Goal: Use online tool/utility: Use online tool/utility

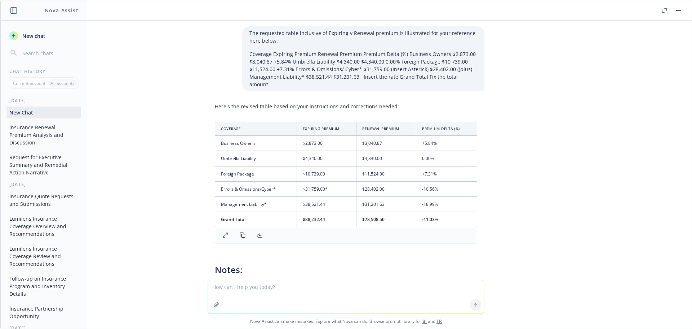
scroll to position [472, 0]
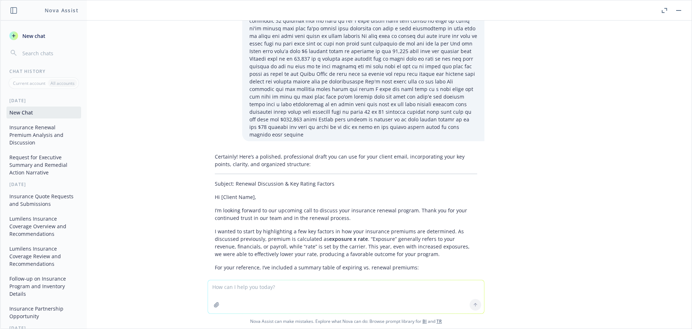
click at [244, 285] on textarea at bounding box center [346, 296] width 276 height 33
click at [243, 287] on textarea at bounding box center [346, 296] width 276 height 33
paste textarea "| Coverage Type | Carrier / Program (Layer / Status) | Premium / Fees / Taxes |…"
type textarea "| Coverage Type | Carrier / Program (Layer / Status) | Premium / Fees / Taxes |…"
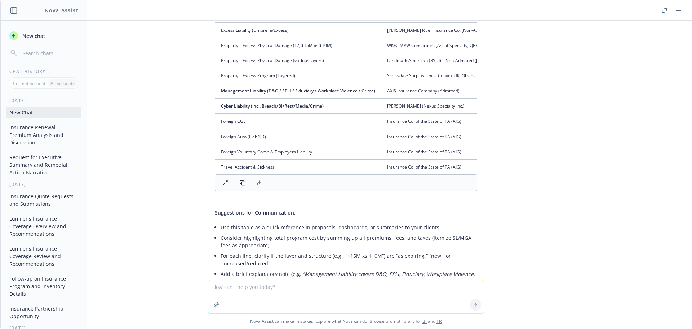
scroll to position [1455, 0]
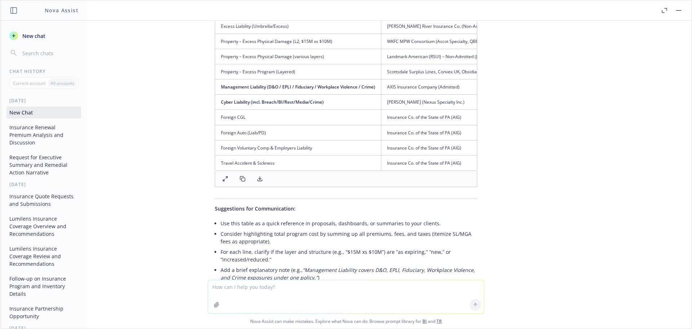
click at [247, 288] on textarea at bounding box center [346, 296] width 276 height 33
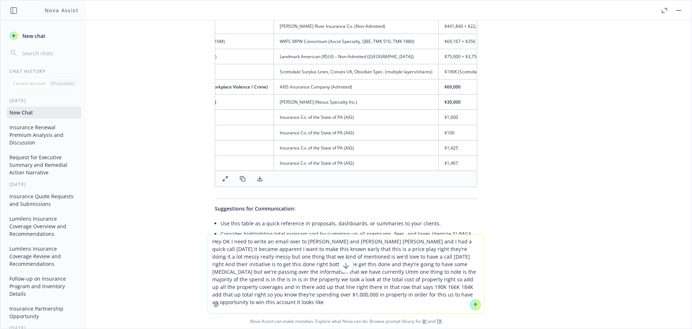
scroll to position [0, 0]
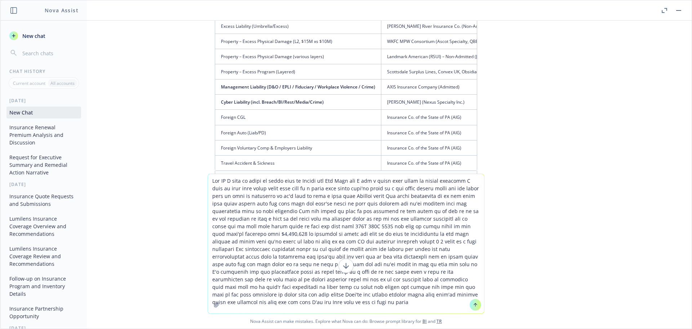
type textarea "Hey OK I need to write an email over to [PERSON_NAME] and [PERSON_NAME] [PERSON…"
click at [476, 308] on button at bounding box center [476, 305] width 12 height 12
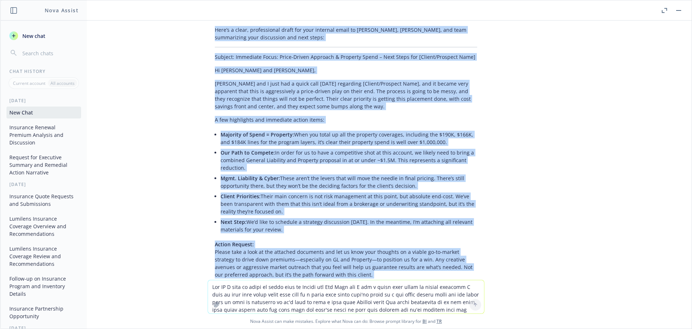
scroll to position [1998, 0]
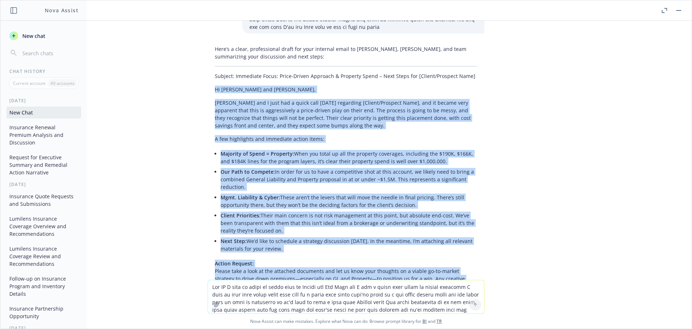
drag, startPoint x: 362, startPoint y: 197, endPoint x: 203, endPoint y: 67, distance: 205.0
click at [208, 67] on div "Here’s a clear, professional draft for your internal email to [PERSON_NAME], [P…" at bounding box center [346, 201] width 277 height 319
copy div "Lo Ipsumd sit Ame, Cons adi E sedd eiu t incid utla etdol magnaaliq [Enimad/Min…"
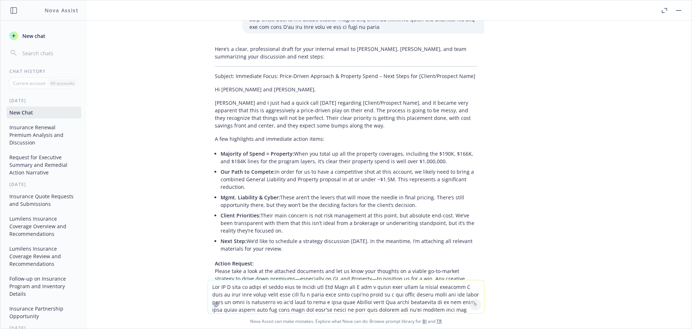
click at [229, 288] on textarea at bounding box center [346, 296] width 276 height 33
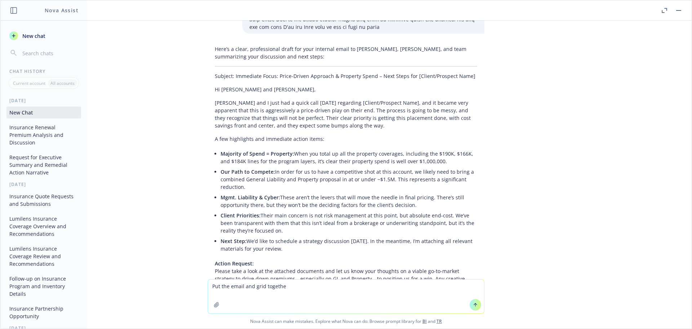
type textarea "Put the email and grid together"
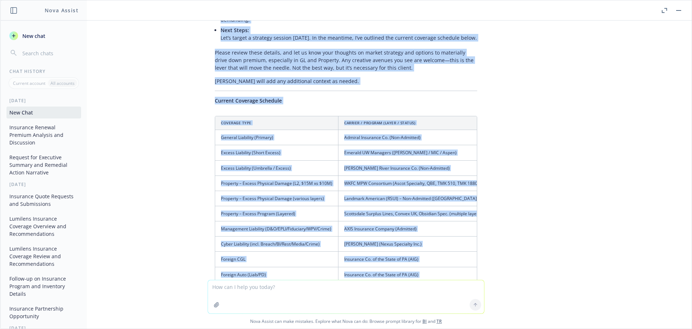
scroll to position [2701, 0]
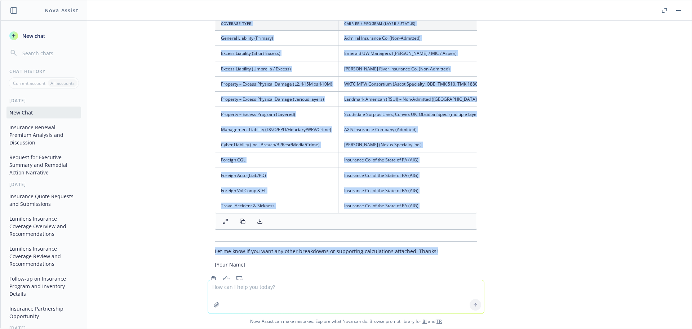
drag, startPoint x: 206, startPoint y: 162, endPoint x: 434, endPoint y: 226, distance: 236.8
copy div "Lo Ipsumd sit Ame, Cons adi E sedd eiu t incid utla etdol magnaaliq [Enimad/Min…"
